Goal: Complete application form

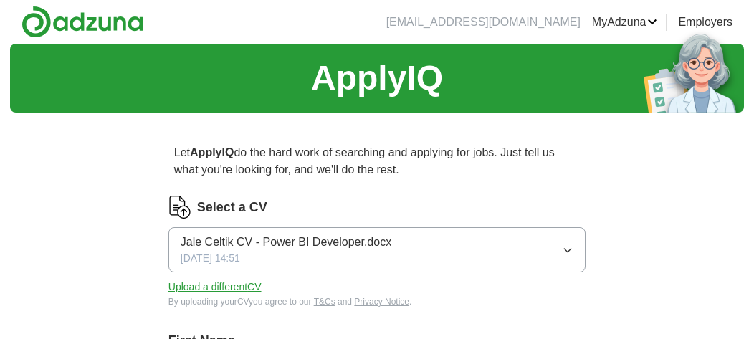
click at [386, 243] on span "Jale Celtik CV - Power BI Developer.docx" at bounding box center [286, 242] width 211 height 17
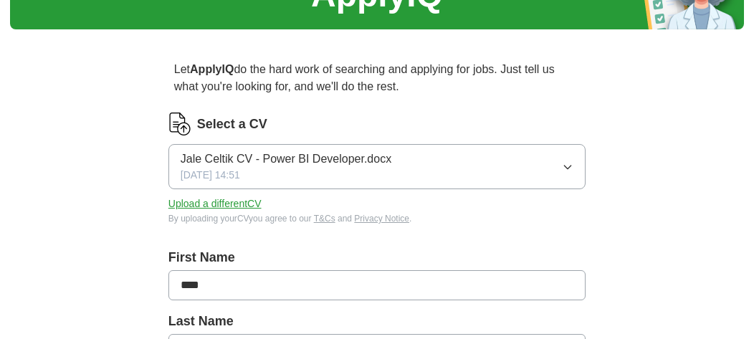
scroll to position [102, 0]
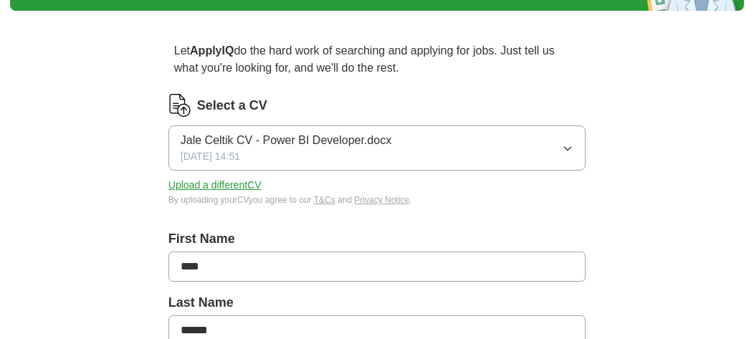
click at [206, 188] on button "Upload a different CV" at bounding box center [214, 185] width 93 height 15
click at [200, 184] on button "Upload a different CV" at bounding box center [214, 185] width 93 height 15
click at [569, 144] on icon "button" at bounding box center [567, 148] width 11 height 11
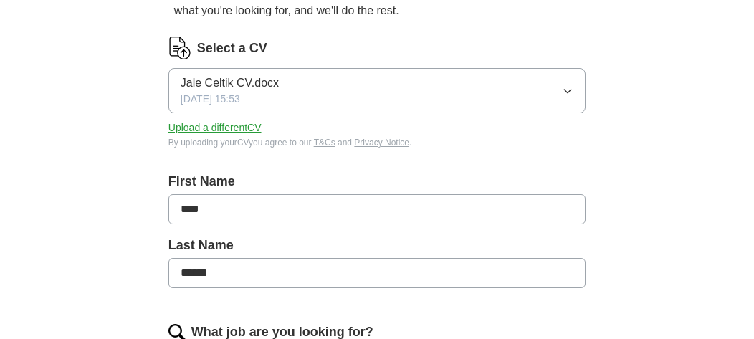
scroll to position [154, 0]
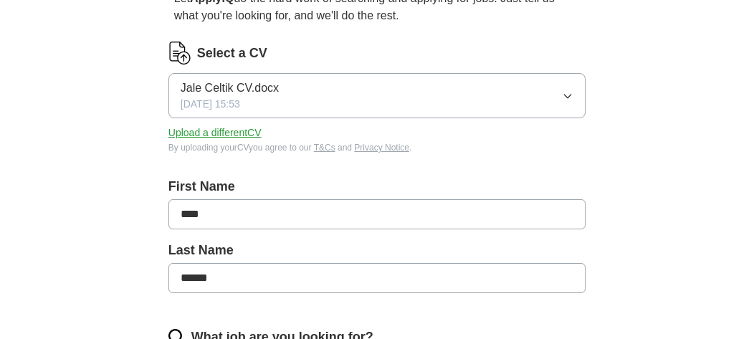
click at [566, 97] on icon "button" at bounding box center [567, 95] width 11 height 11
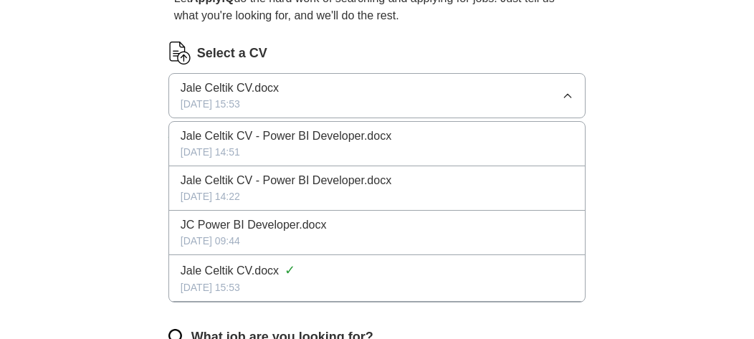
drag, startPoint x: 267, startPoint y: 280, endPoint x: 237, endPoint y: 273, distance: 30.1
click at [238, 273] on span "Jale Celtik CV.docx" at bounding box center [230, 270] width 98 height 17
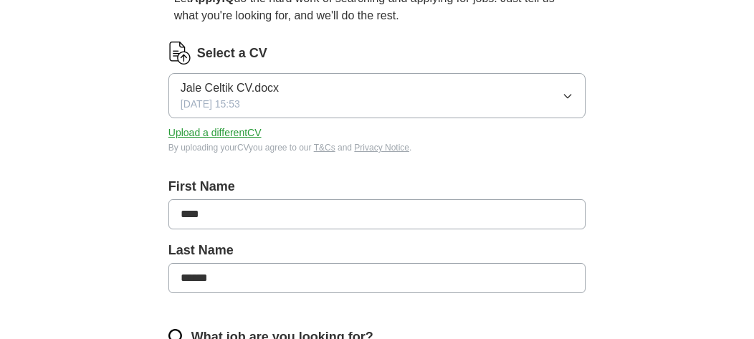
click at [244, 133] on button "Upload a different CV" at bounding box center [214, 132] width 93 height 15
click at [516, 97] on button "Jale Celtik CV.docx 09/10/2025, 15:53" at bounding box center [376, 95] width 417 height 45
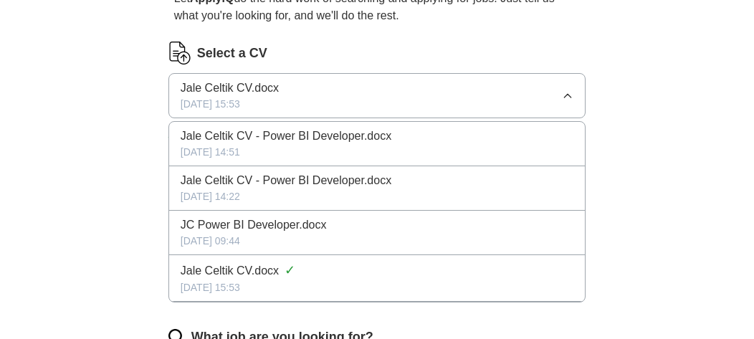
click at [424, 153] on div "09/10/2025, 14:51" at bounding box center [377, 152] width 393 height 15
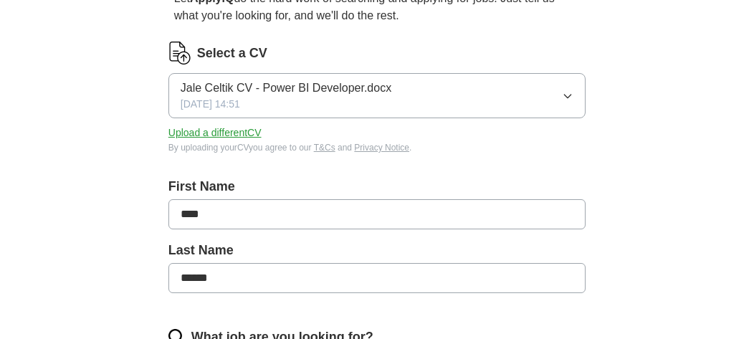
click at [436, 101] on button "Jale Celtik CV - Power BI Developer.docx 09/10/2025, 14:51" at bounding box center [376, 95] width 417 height 45
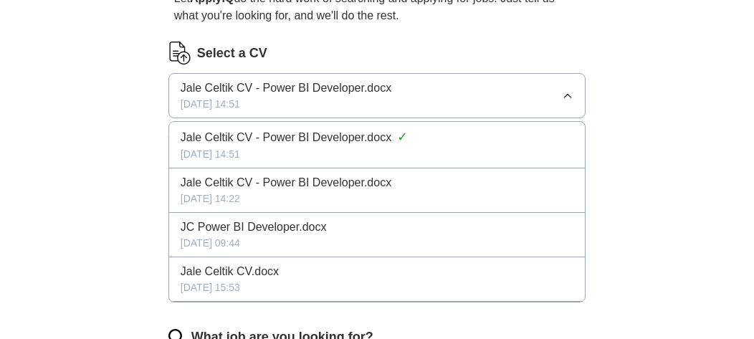
click at [311, 281] on div "09/10/2025, 15:53" at bounding box center [377, 287] width 393 height 15
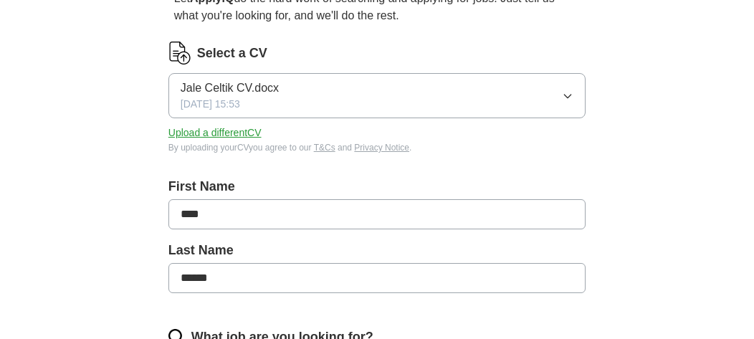
click at [225, 83] on span "Jale Celtik CV.docx" at bounding box center [230, 88] width 98 height 17
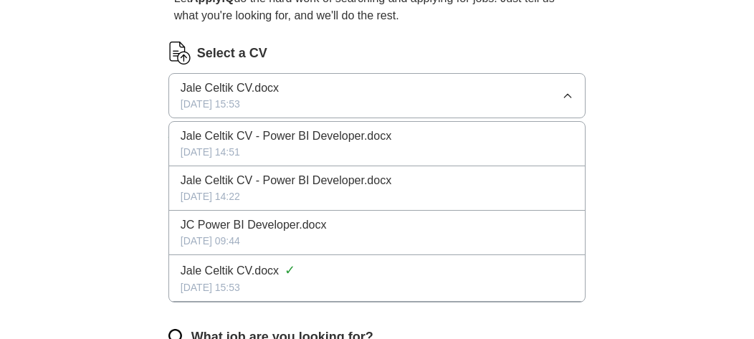
click at [225, 83] on span "Jale Celtik CV.docx" at bounding box center [230, 88] width 98 height 17
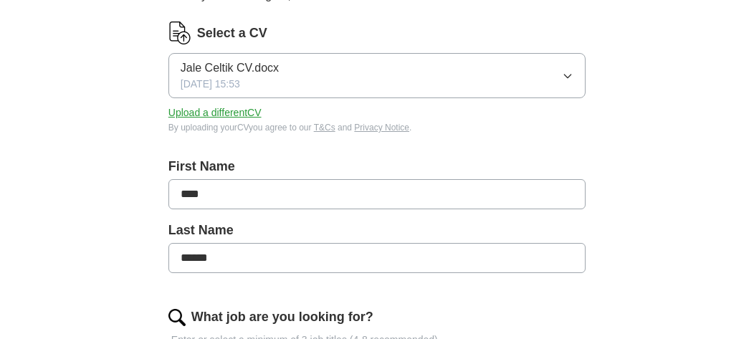
scroll to position [224, 0]
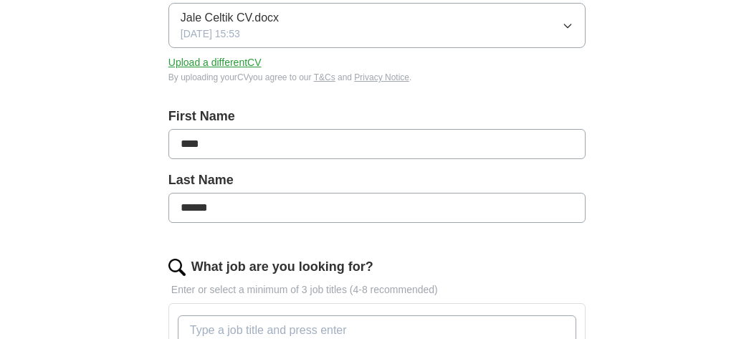
click at [229, 66] on button "Upload a different CV" at bounding box center [214, 62] width 93 height 15
click at [310, 94] on div "Select a CV Jale Celtik CV.docx 09/10/2025, 15:53 Upload a different CV By uplo…" at bounding box center [376, 36] width 417 height 130
click at [227, 65] on button "Upload a different CV" at bounding box center [214, 62] width 93 height 15
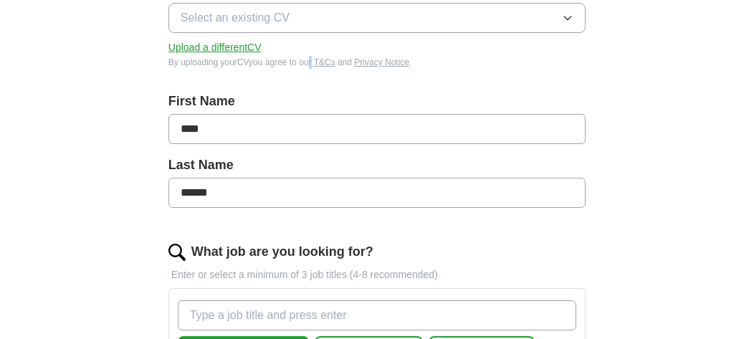
click at [307, 19] on button "Select an existing CV" at bounding box center [376, 18] width 417 height 30
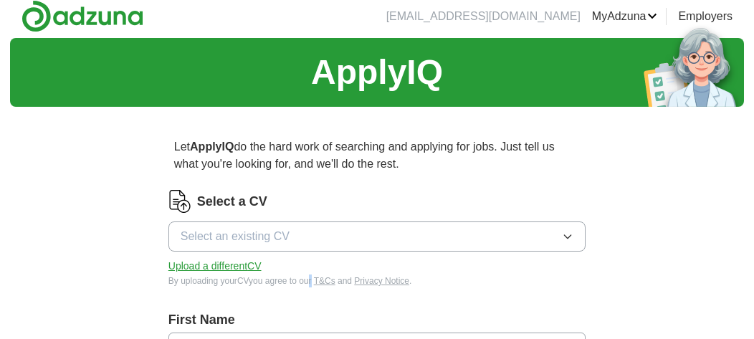
scroll to position [0, 0]
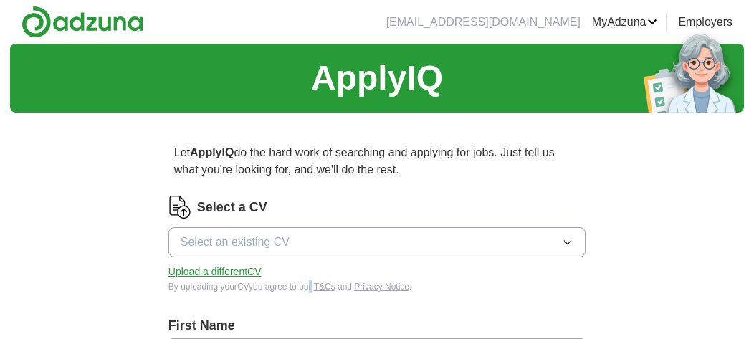
click at [0, 0] on link "CVs" at bounding box center [0, 0] width 0 height 0
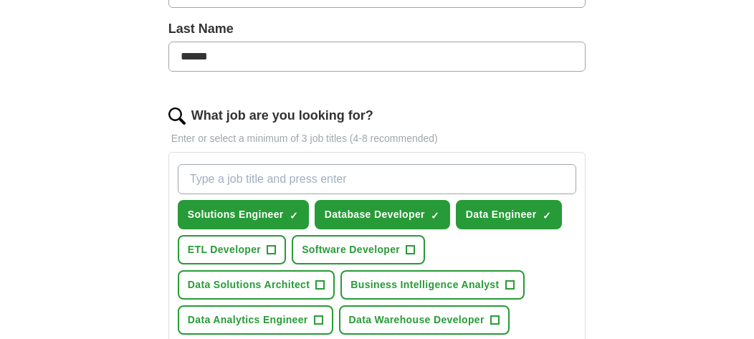
scroll to position [403, 0]
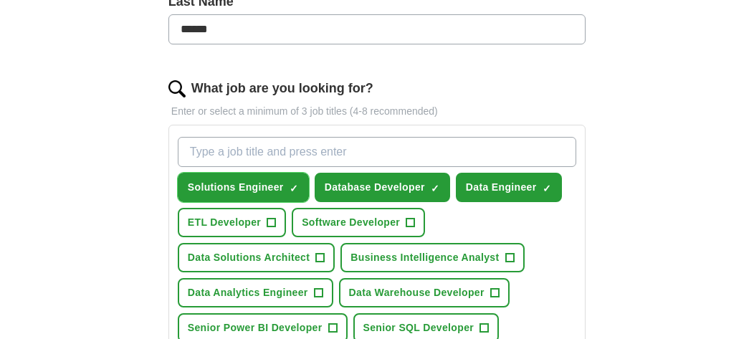
click at [299, 181] on button "Solutions Engineer ✓ ×" at bounding box center [243, 187] width 131 height 29
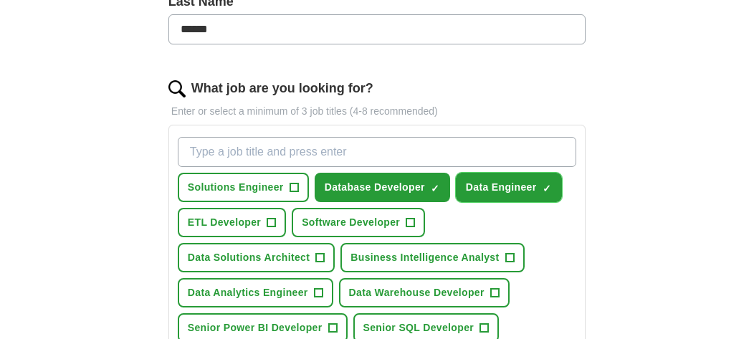
click at [0, 0] on span "×" at bounding box center [0, 0] width 0 height 0
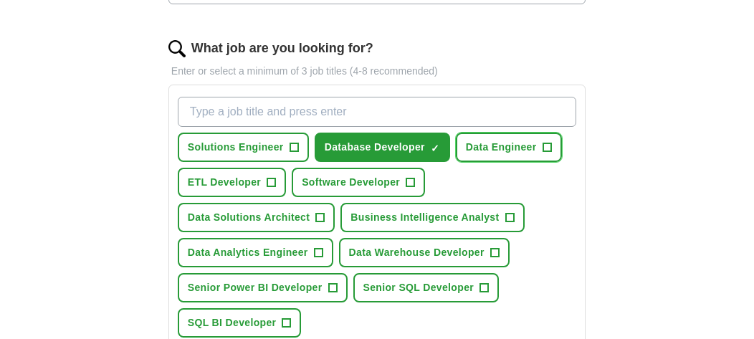
scroll to position [454, 0]
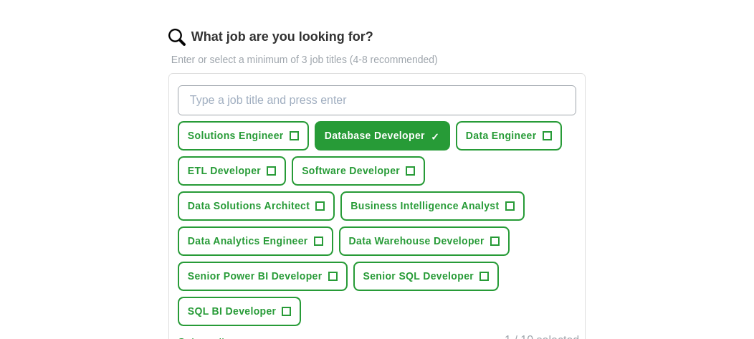
click at [300, 94] on input "What job are you looking for?" at bounding box center [377, 100] width 399 height 30
type input "BI Developer"
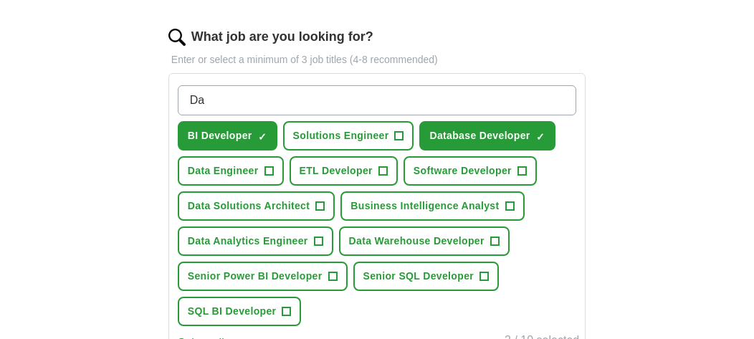
type input "D"
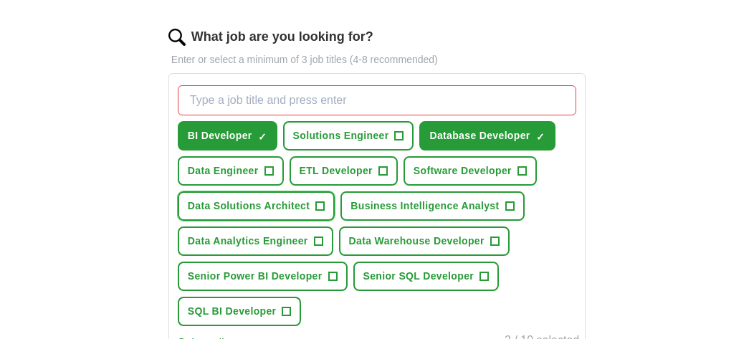
click at [322, 204] on span "+" at bounding box center [320, 206] width 9 height 11
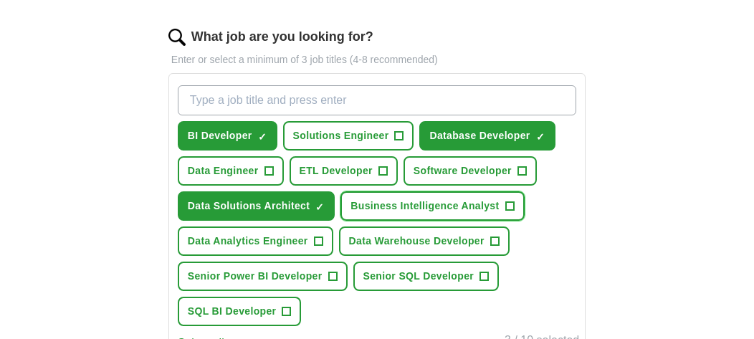
click at [510, 205] on span "+" at bounding box center [509, 206] width 9 height 11
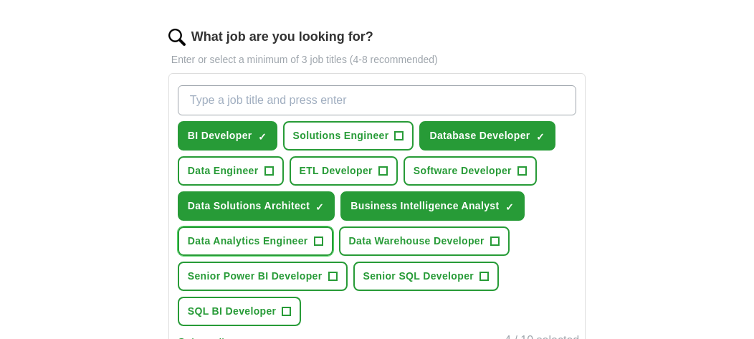
click at [318, 236] on span "+" at bounding box center [318, 241] width 9 height 11
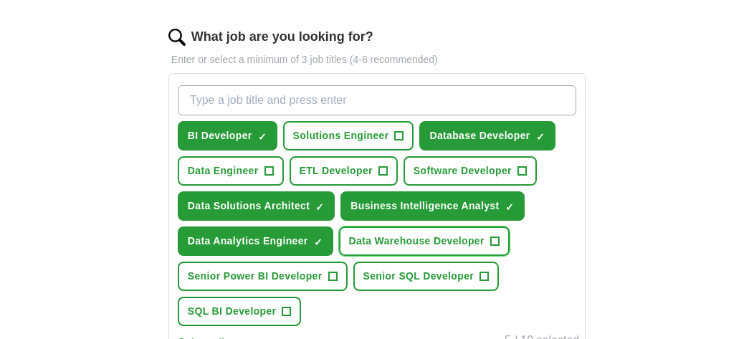
click at [498, 236] on span "+" at bounding box center [494, 241] width 9 height 11
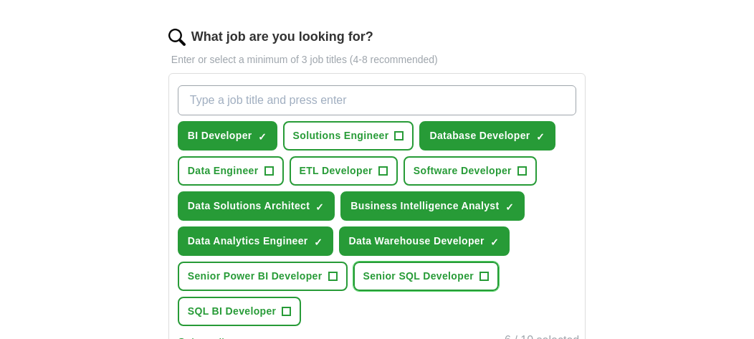
click at [483, 276] on span "+" at bounding box center [484, 276] width 9 height 11
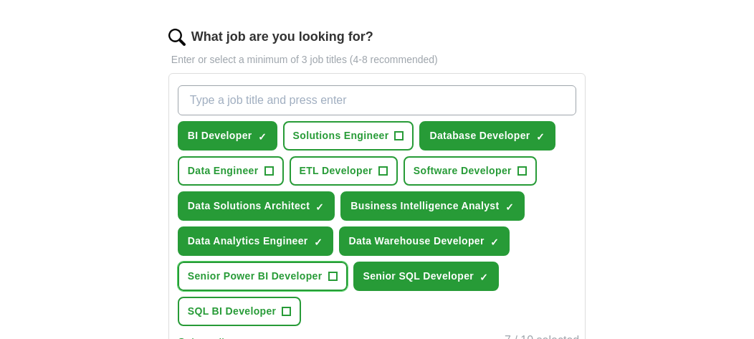
click at [329, 273] on span "+" at bounding box center [332, 276] width 9 height 11
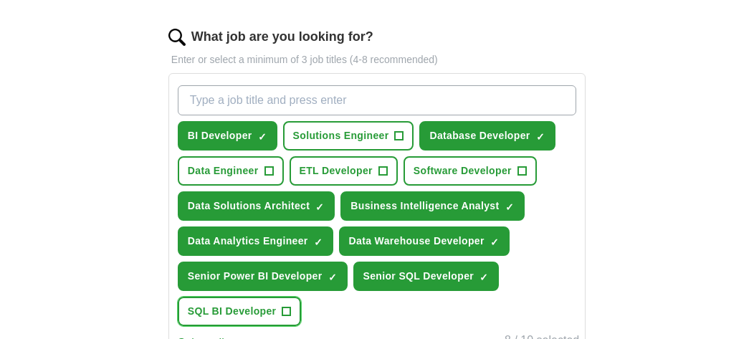
click at [290, 306] on span "+" at bounding box center [286, 311] width 9 height 11
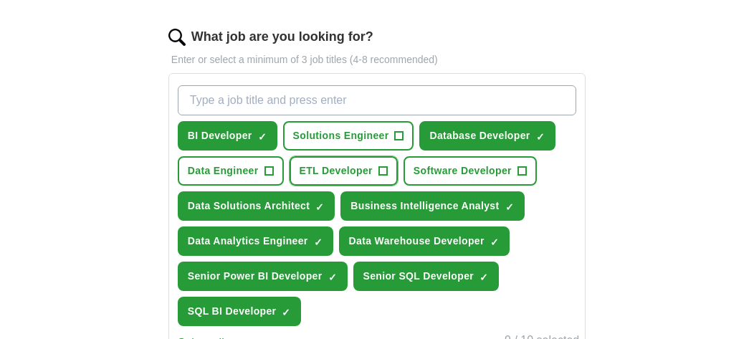
click at [384, 167] on span "+" at bounding box center [382, 171] width 9 height 11
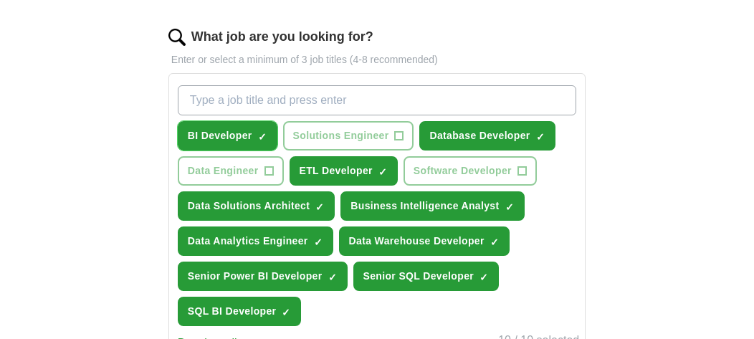
click at [0, 0] on span "×" at bounding box center [0, 0] width 0 height 0
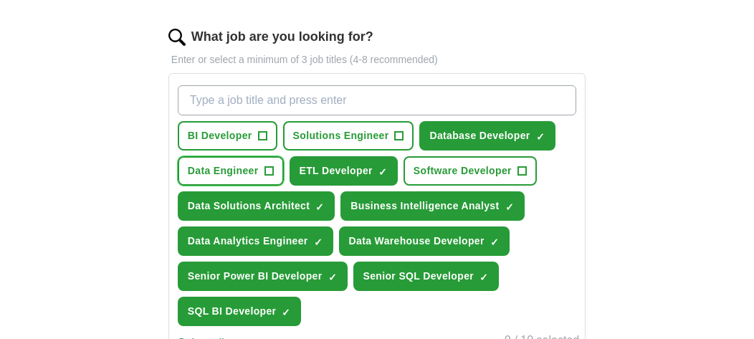
click at [269, 166] on span "+" at bounding box center [269, 171] width 9 height 11
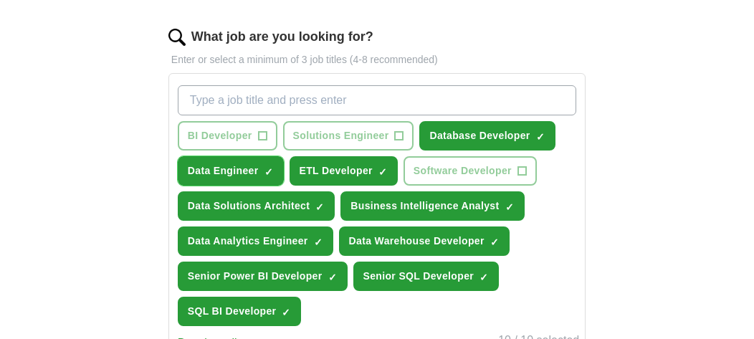
click at [0, 0] on span "×" at bounding box center [0, 0] width 0 height 0
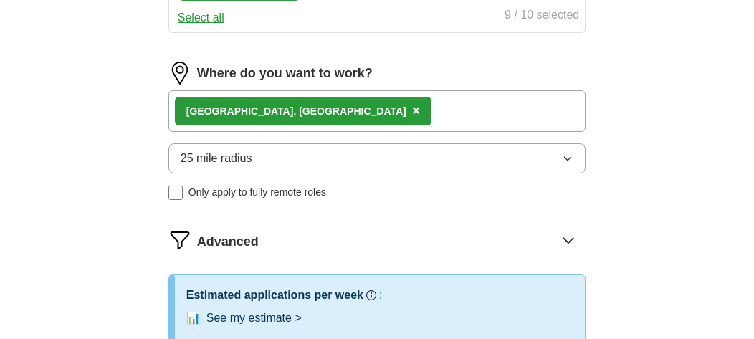
scroll to position [783, 0]
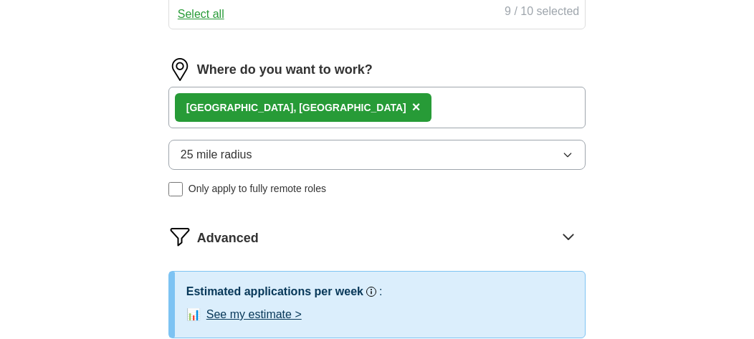
click at [290, 157] on button "25 mile radius" at bounding box center [376, 155] width 417 height 30
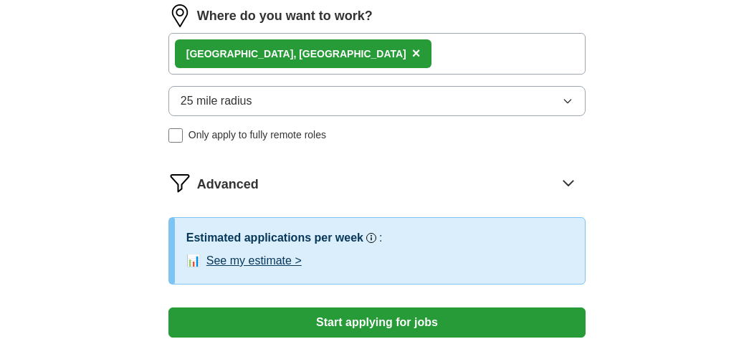
click at [426, 95] on button "25 mile radius" at bounding box center [376, 101] width 417 height 30
click at [386, 323] on button "Start applying for jobs" at bounding box center [376, 323] width 417 height 30
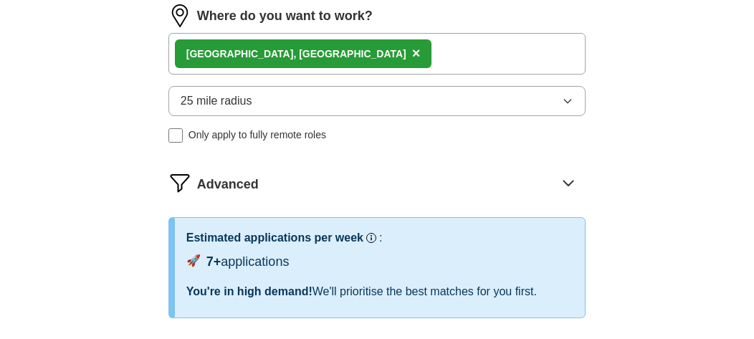
select select "**"
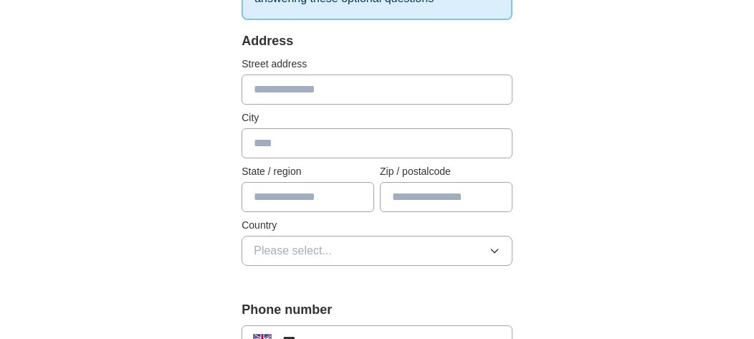
scroll to position [300, 0]
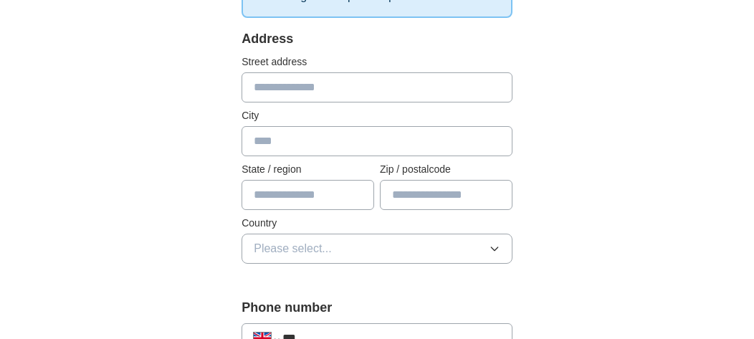
click at [328, 95] on input "text" at bounding box center [377, 87] width 271 height 30
click at [291, 148] on input "text" at bounding box center [377, 141] width 271 height 30
type input "*********"
click at [271, 240] on span "Please select..." at bounding box center [293, 248] width 78 height 17
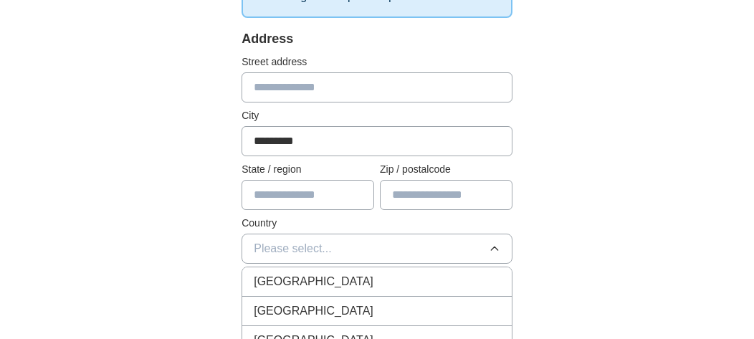
click at [275, 273] on span "[GEOGRAPHIC_DATA]" at bounding box center [314, 281] width 120 height 17
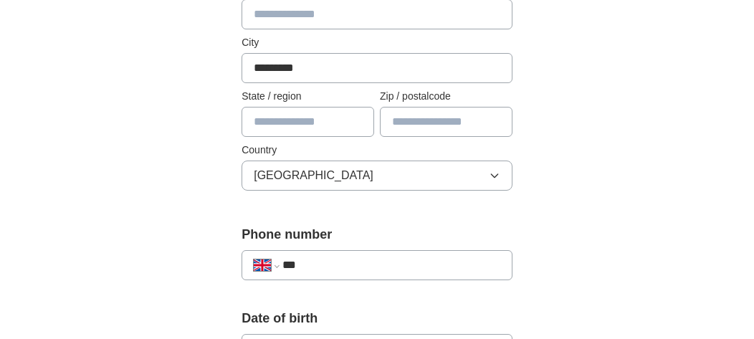
scroll to position [381, 0]
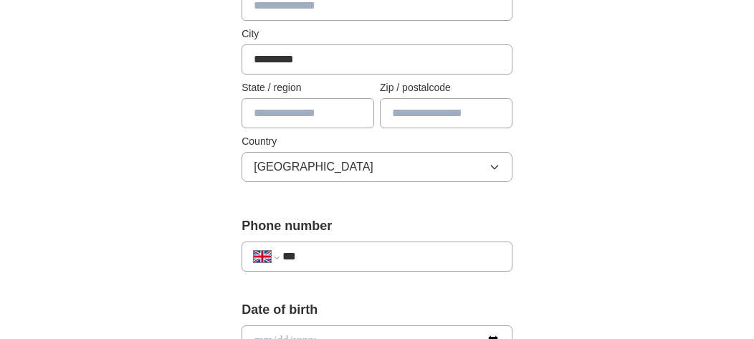
click at [334, 108] on input "text" at bounding box center [308, 113] width 133 height 30
type input "******"
click at [597, 157] on div "**********" at bounding box center [377, 333] width 734 height 1342
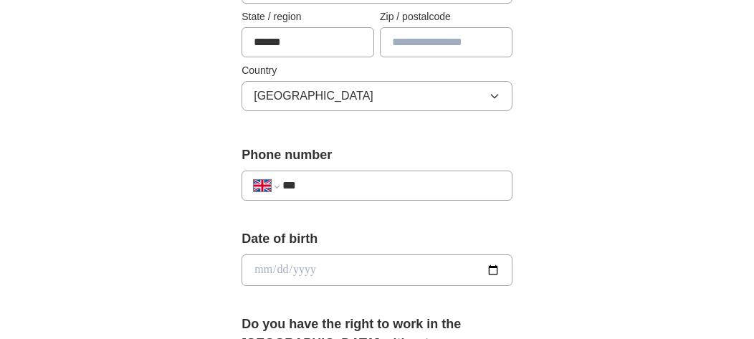
scroll to position [515, 0]
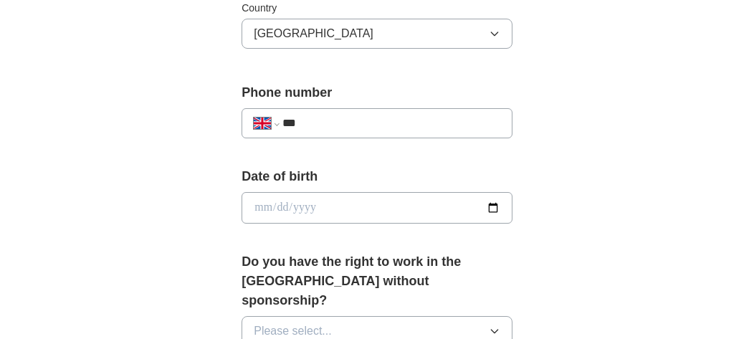
click at [378, 196] on input "date" at bounding box center [377, 208] width 271 height 32
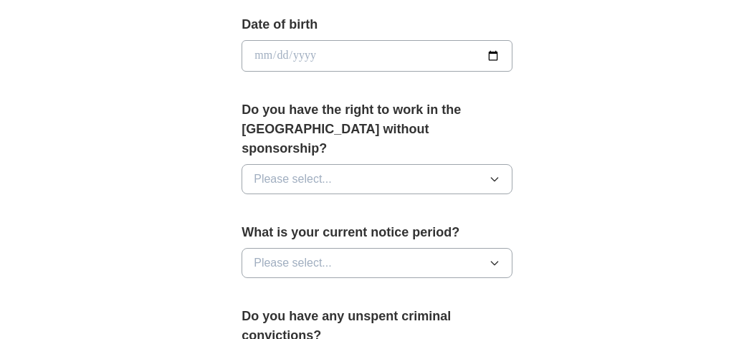
scroll to position [676, 0]
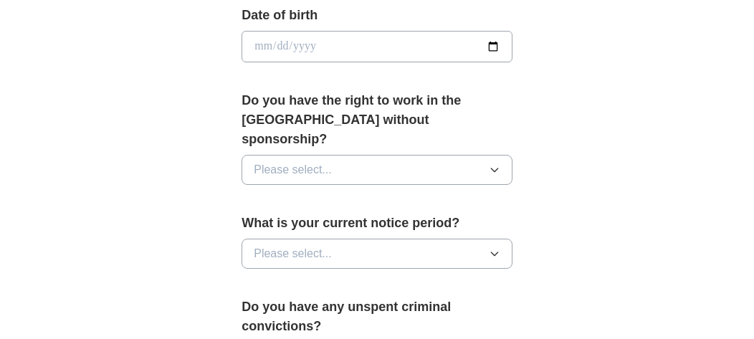
click at [390, 155] on button "Please select..." at bounding box center [377, 170] width 271 height 30
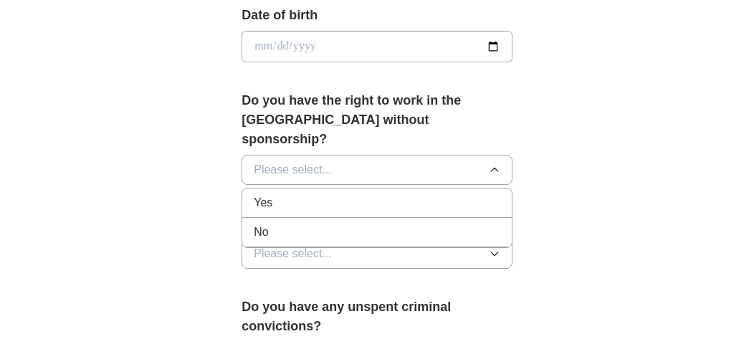
click at [365, 194] on div "Yes" at bounding box center [377, 202] width 247 height 17
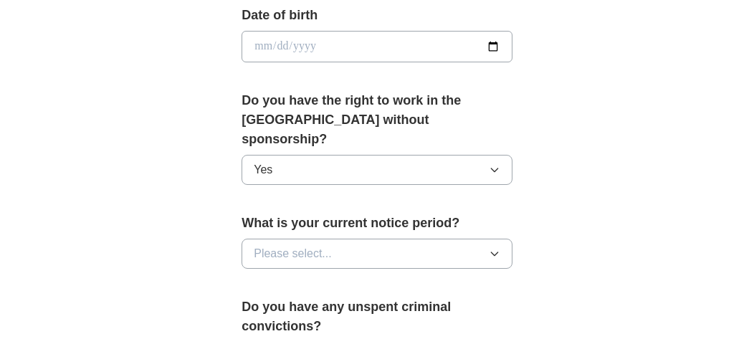
click at [361, 239] on button "Please select..." at bounding box center [377, 254] width 271 height 30
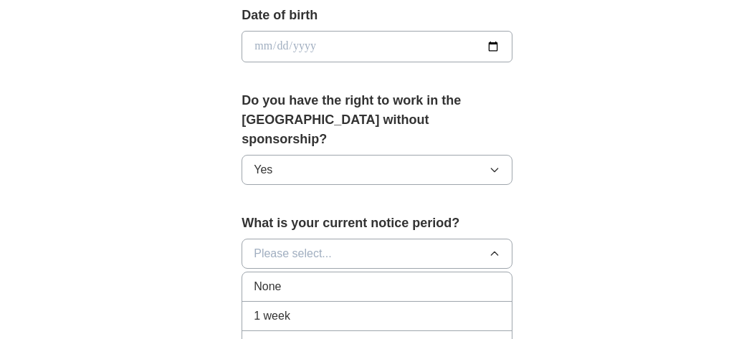
click at [348, 278] on div "None" at bounding box center [377, 286] width 247 height 17
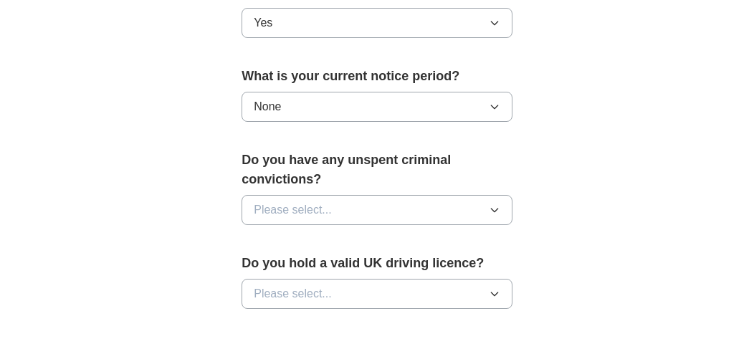
scroll to position [851, 0]
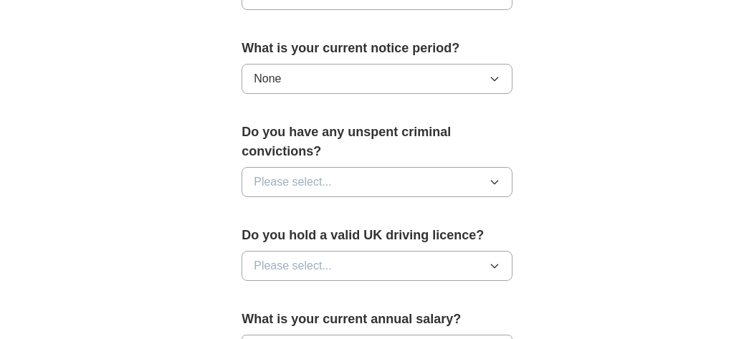
click at [389, 167] on button "Please select..." at bounding box center [377, 182] width 271 height 30
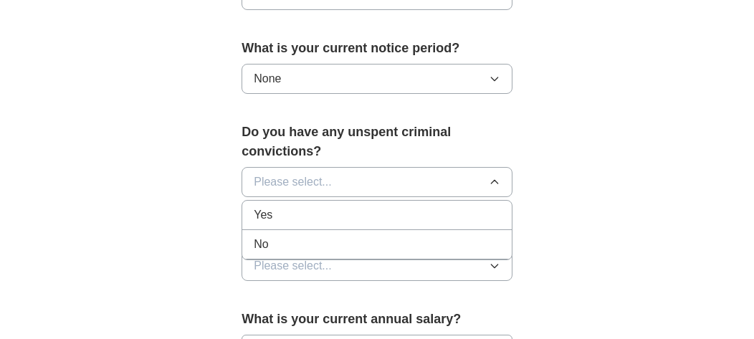
click at [353, 236] on div "No" at bounding box center [377, 244] width 247 height 17
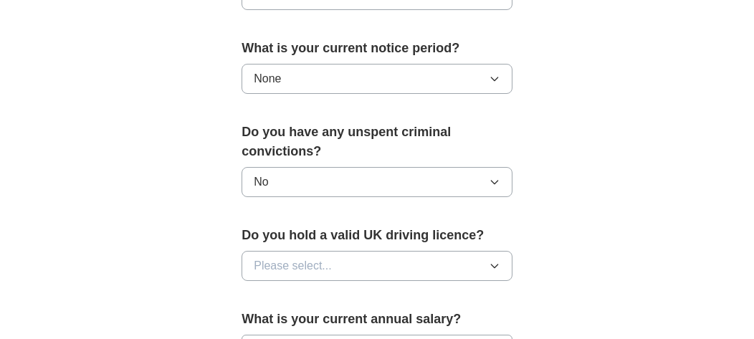
click at [359, 251] on button "Please select..." at bounding box center [377, 266] width 271 height 30
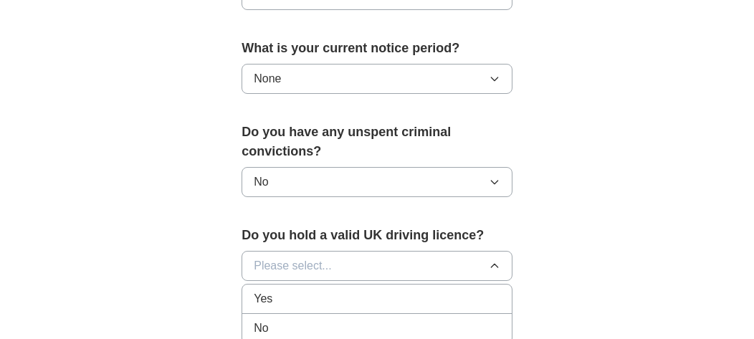
click at [348, 290] on div "Yes" at bounding box center [377, 298] width 247 height 17
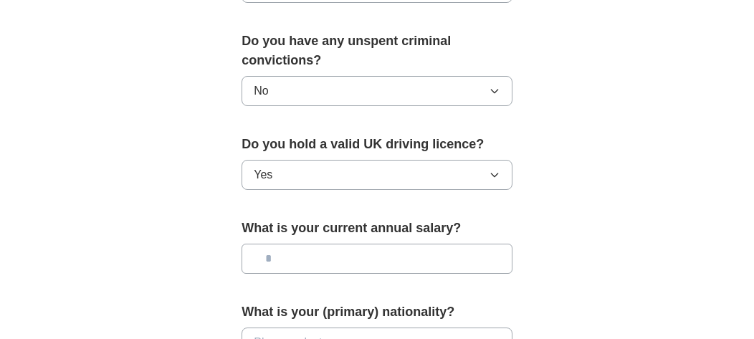
scroll to position [972, 0]
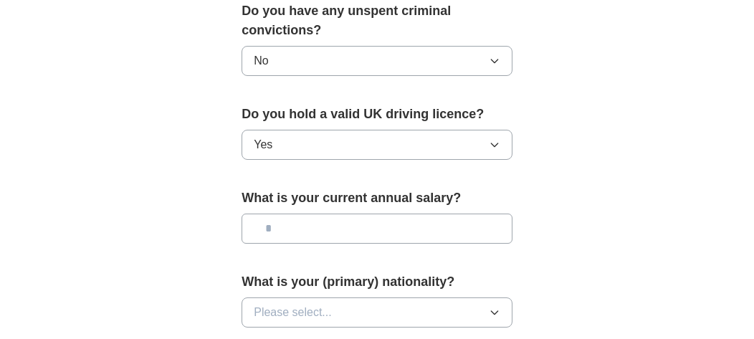
click at [330, 214] on input "text" at bounding box center [377, 229] width 271 height 30
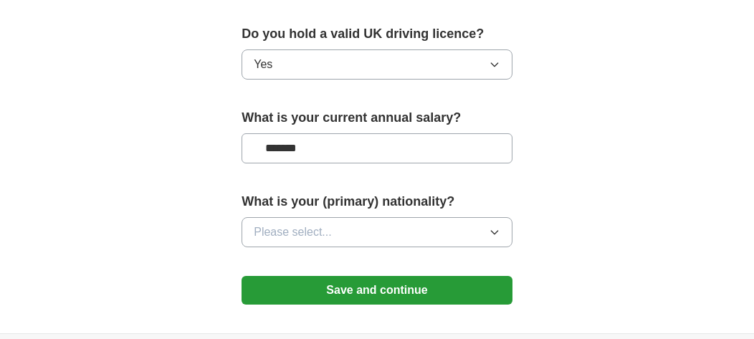
scroll to position [1057, 0]
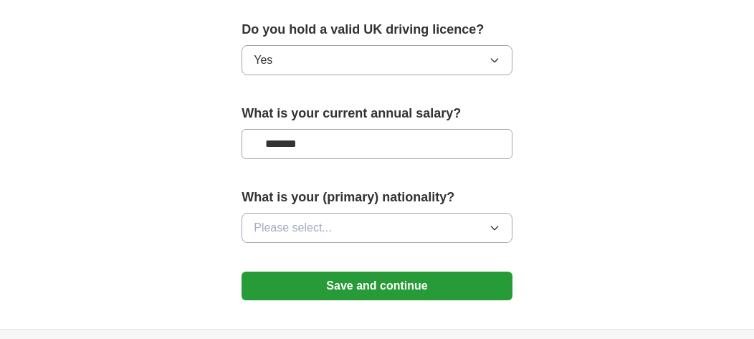
type input "*******"
click at [333, 213] on button "Please select..." at bounding box center [377, 228] width 271 height 30
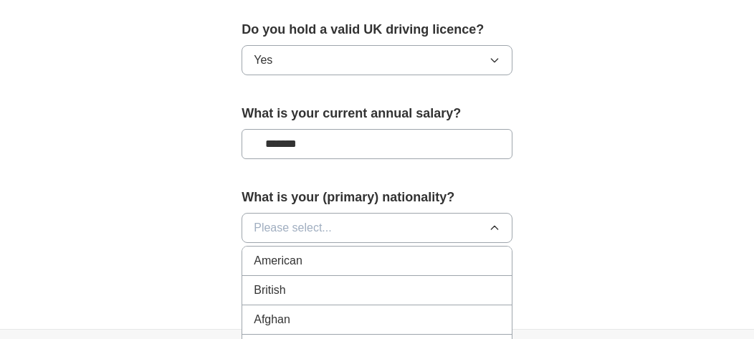
click at [301, 282] on div "British" at bounding box center [377, 290] width 247 height 17
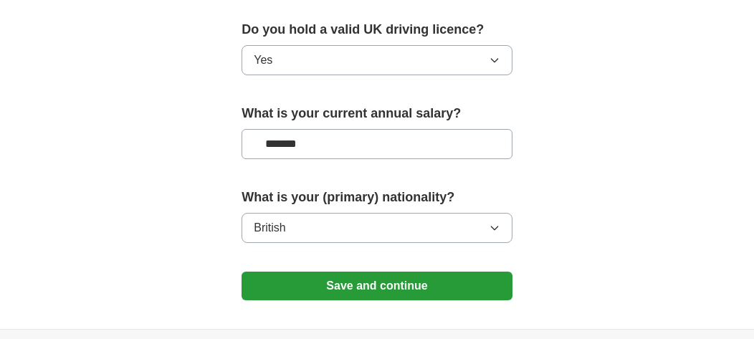
click at [382, 272] on button "Save and continue" at bounding box center [377, 286] width 271 height 29
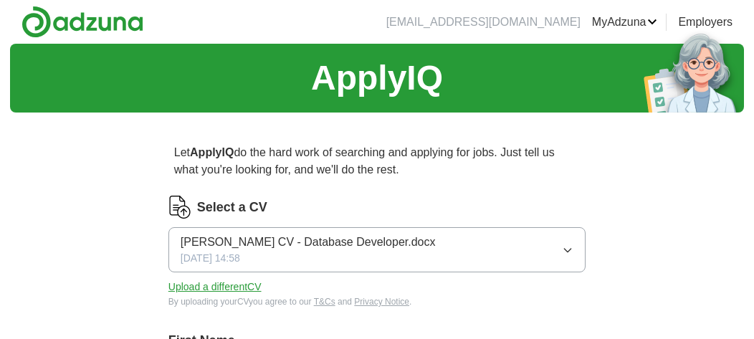
click at [0, 0] on link "ApplyIQ" at bounding box center [0, 0] width 0 height 0
click at [348, 252] on div "[PERSON_NAME] CV - Database Developer.docx [DATE] 14:58" at bounding box center [308, 250] width 255 height 32
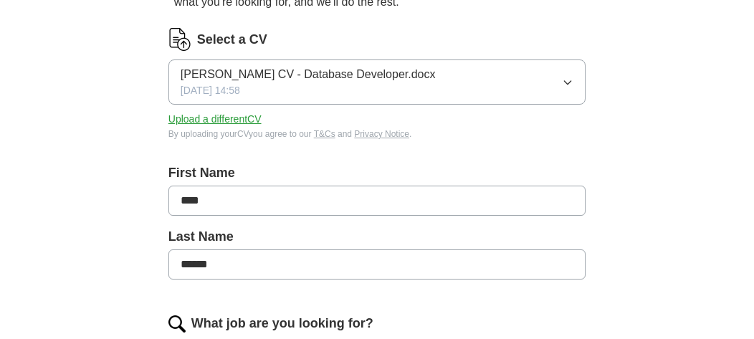
scroll to position [176, 0]
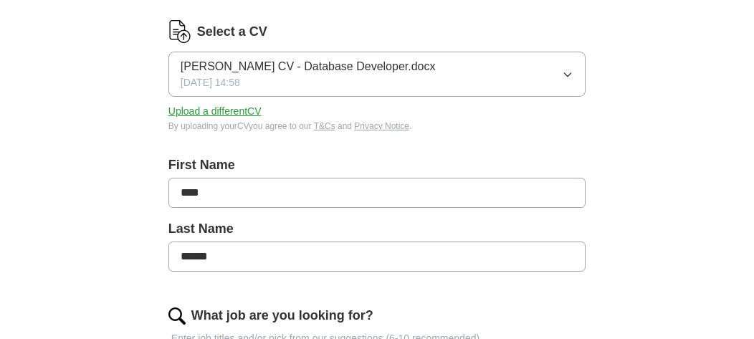
click at [520, 80] on button "[PERSON_NAME] CV - Database Developer.docx [DATE] 14:58" at bounding box center [376, 74] width 417 height 45
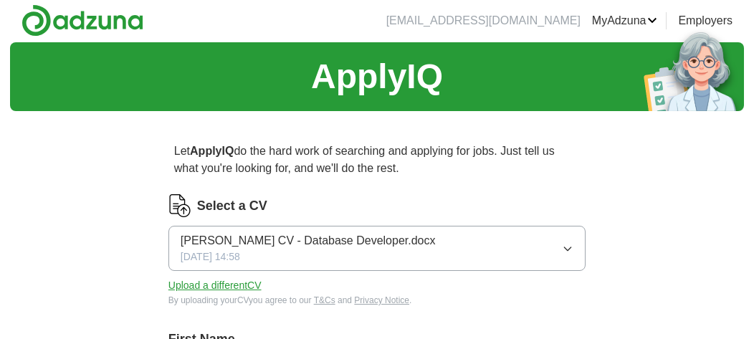
scroll to position [0, 0]
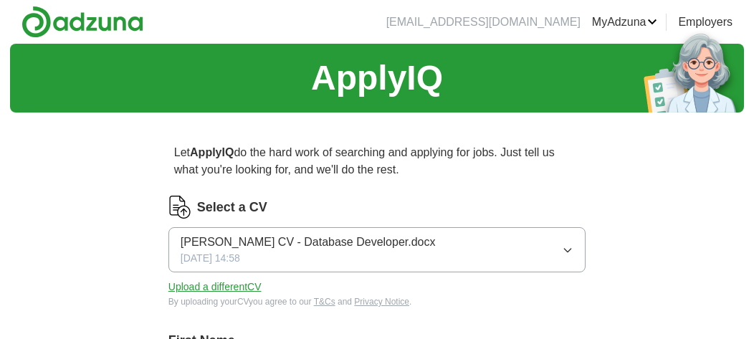
click at [0, 0] on link "CVs" at bounding box center [0, 0] width 0 height 0
